Goal: Information Seeking & Learning: Learn about a topic

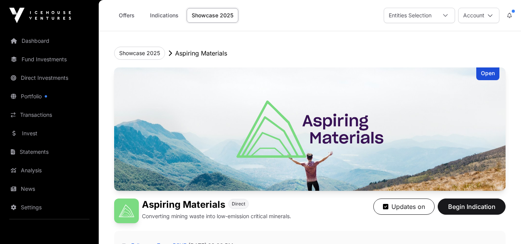
click at [485, 77] on div "Open" at bounding box center [487, 73] width 23 height 13
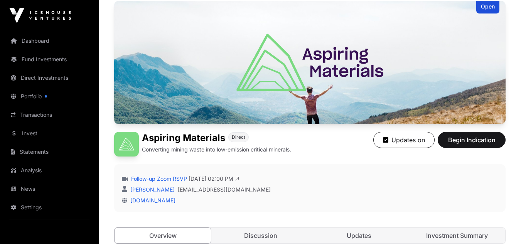
scroll to position [77, 0]
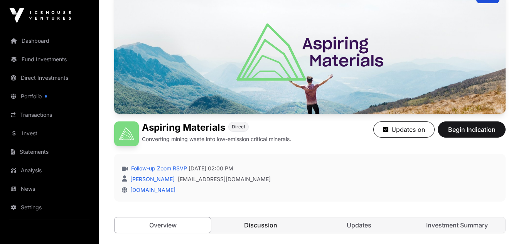
click at [272, 223] on link "Discussion" at bounding box center [260, 224] width 96 height 15
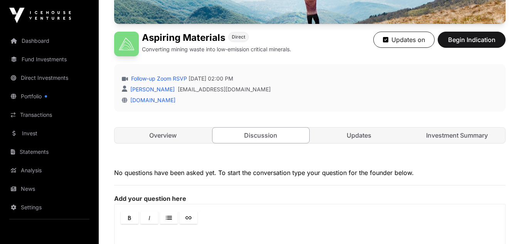
scroll to position [193, 0]
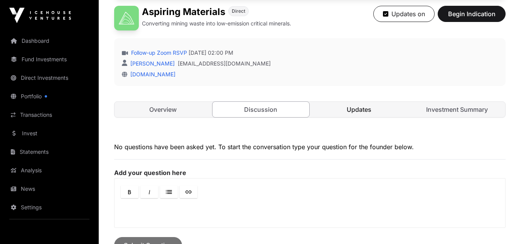
click at [351, 108] on link "Updates" at bounding box center [359, 109] width 96 height 15
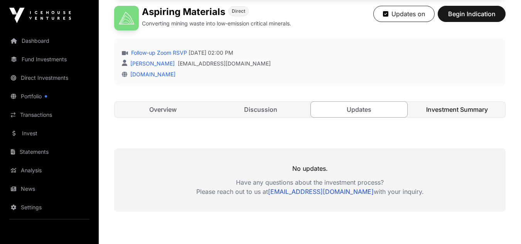
click at [446, 106] on link "Investment Summary" at bounding box center [456, 109] width 96 height 15
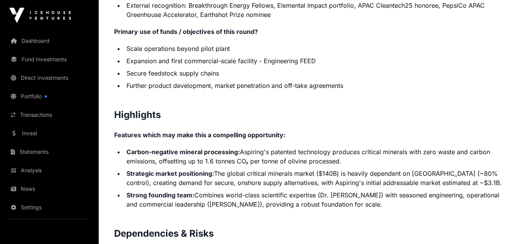
scroll to position [1464, 0]
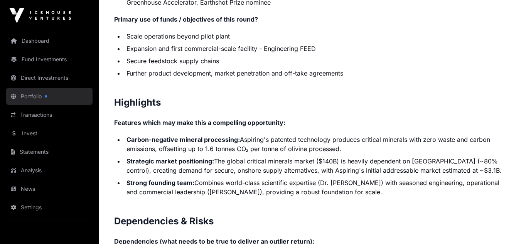
click at [29, 95] on link "Portfolio" at bounding box center [49, 96] width 86 height 17
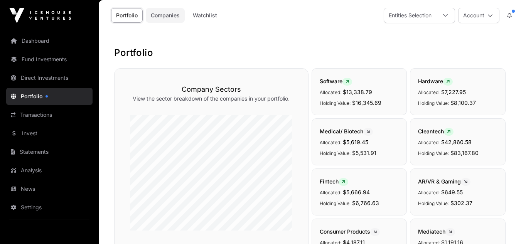
click at [163, 17] on link "Companies" at bounding box center [165, 15] width 39 height 15
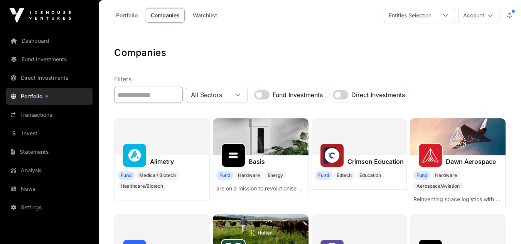
click at [178, 95] on input "text" at bounding box center [148, 95] width 69 height 16
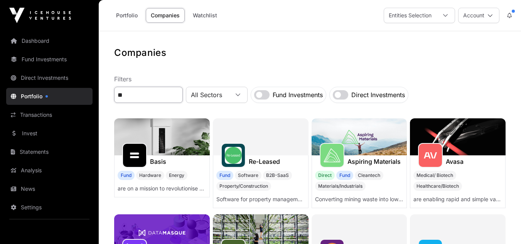
type input "**"
click at [347, 130] on img at bounding box center [359, 136] width 96 height 37
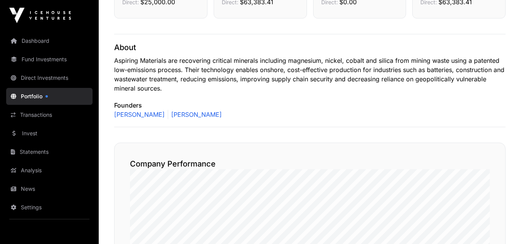
scroll to position [308, 0]
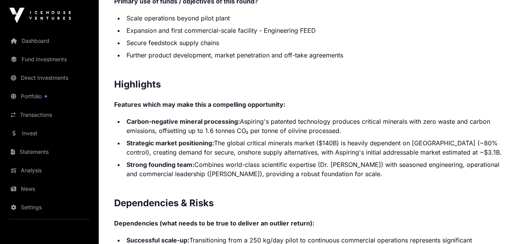
scroll to position [1491, 0]
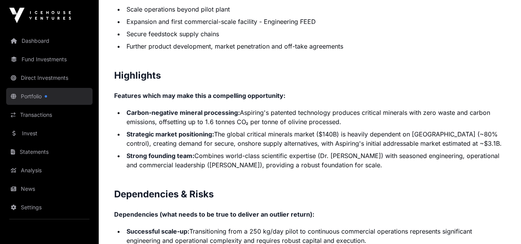
click at [32, 98] on link "Portfolio" at bounding box center [49, 96] width 86 height 17
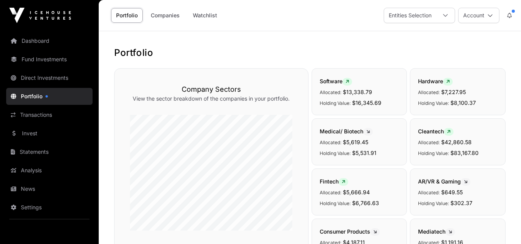
click at [349, 82] on icon at bounding box center [346, 81] width 3 height 5
click at [349, 81] on icon at bounding box center [346, 81] width 3 height 5
click at [327, 81] on span "Software" at bounding box center [335, 81] width 32 height 7
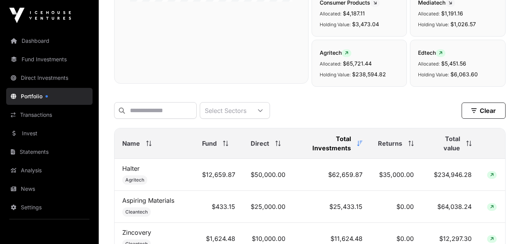
scroll to position [231, 0]
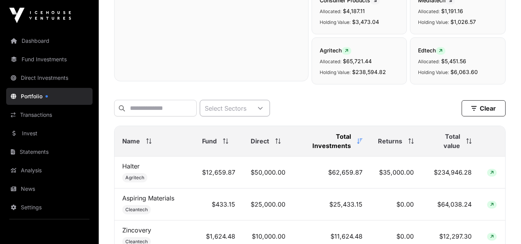
click at [262, 109] on icon at bounding box center [260, 108] width 5 height 3
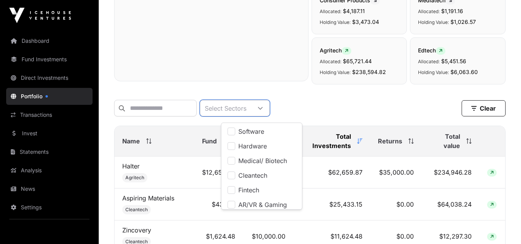
scroll to position [8, 5]
click at [268, 129] on li "Software" at bounding box center [261, 131] width 77 height 14
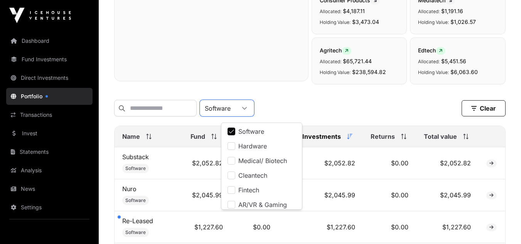
click at [343, 116] on div "Software Clear" at bounding box center [309, 108] width 391 height 17
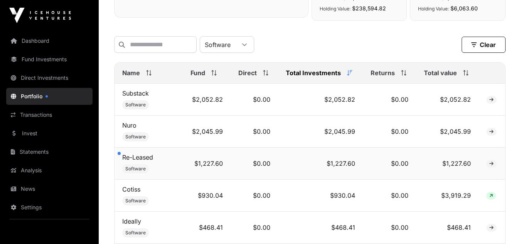
scroll to position [347, 0]
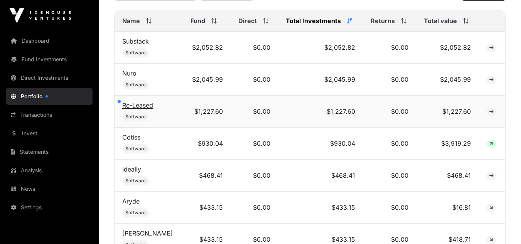
click at [119, 103] on div at bounding box center [119, 101] width 3 height 3
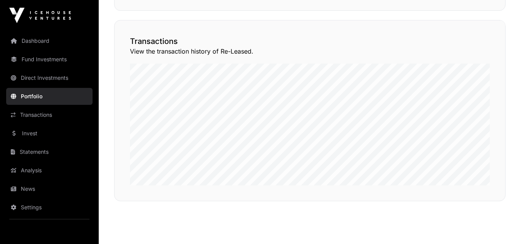
scroll to position [572, 0]
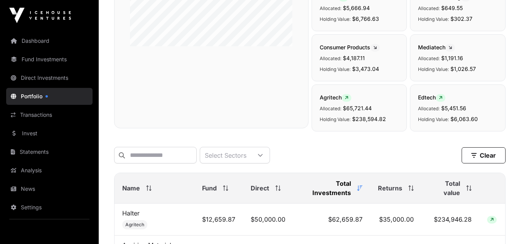
scroll to position [231, 0]
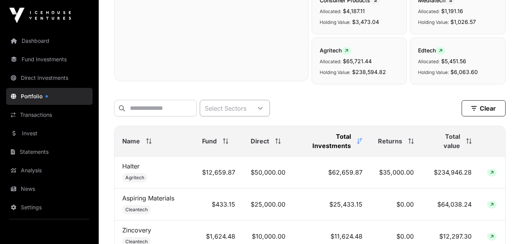
click at [263, 111] on icon at bounding box center [259, 108] width 5 height 5
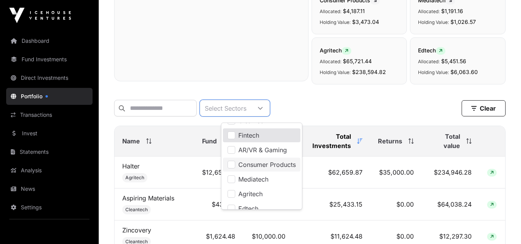
scroll to position [62, 0]
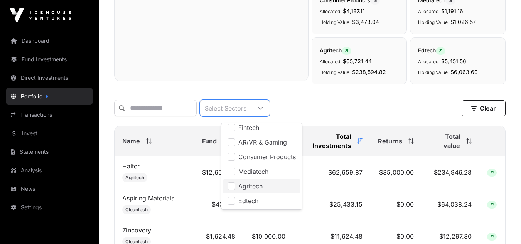
click at [246, 187] on span "Agritech" at bounding box center [250, 186] width 24 height 6
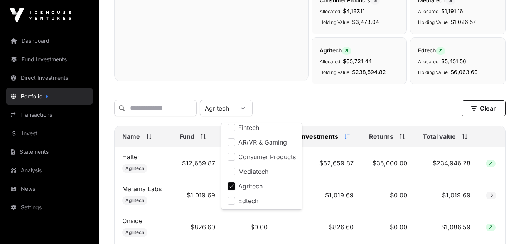
click at [319, 106] on div "Agritech Clear" at bounding box center [309, 108] width 391 height 17
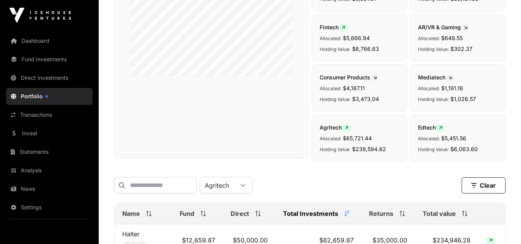
scroll to position [193, 0]
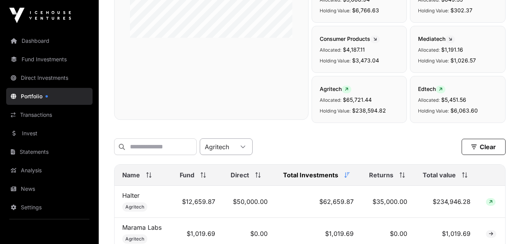
click at [245, 150] on icon at bounding box center [242, 146] width 5 height 5
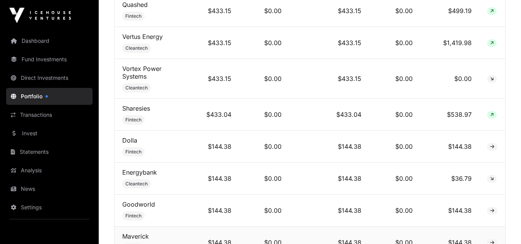
scroll to position [781, 0]
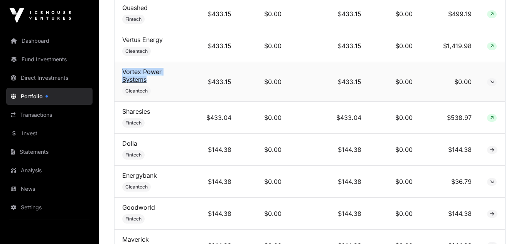
drag, startPoint x: 120, startPoint y: 77, endPoint x: 187, endPoint y: 74, distance: 67.5
click at [187, 74] on td "Vortex Power Systems Cleantech" at bounding box center [153, 82] width 79 height 40
